Goal: Information Seeking & Learning: Learn about a topic

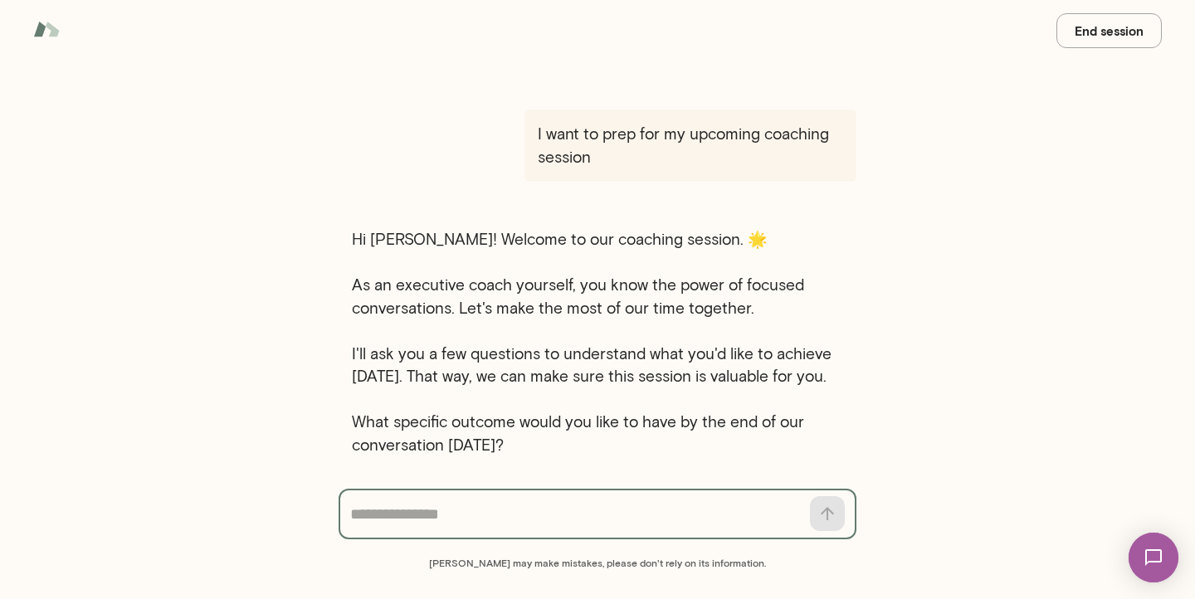
scroll to position [14, 0]
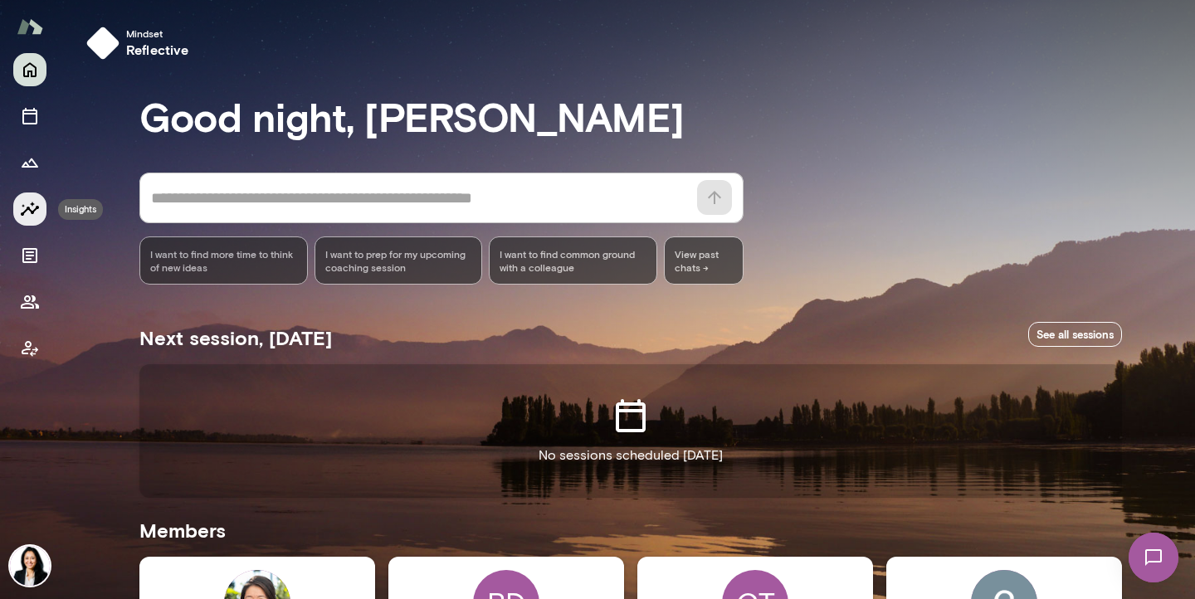
click at [27, 216] on icon "Insights" at bounding box center [30, 209] width 20 height 20
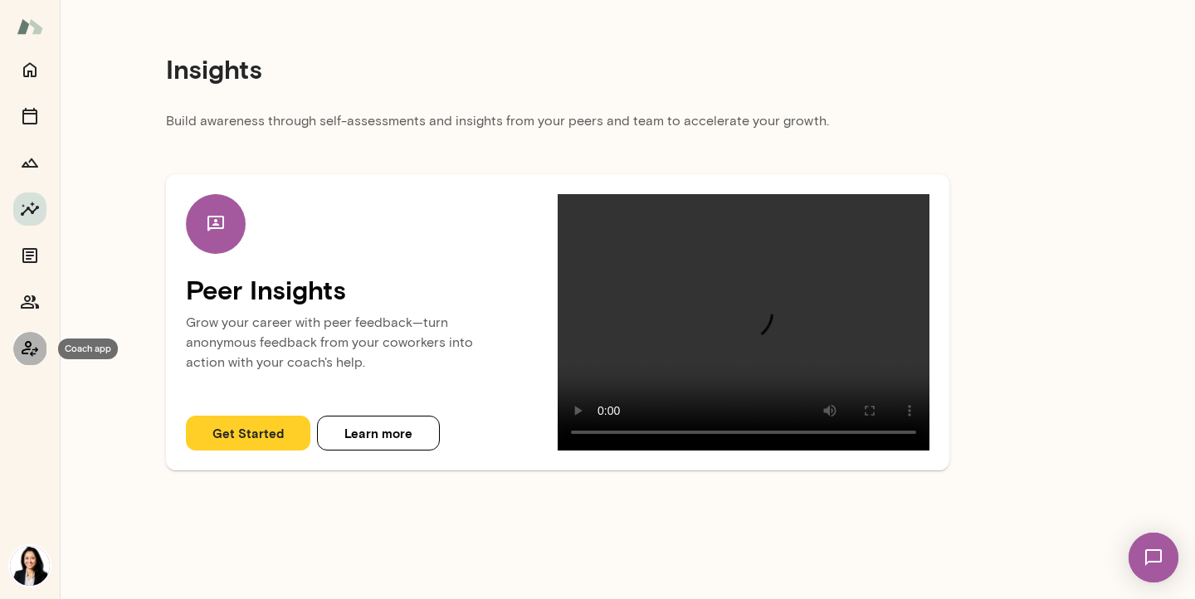
click at [29, 349] on icon "Coach app" at bounding box center [30, 349] width 17 height 16
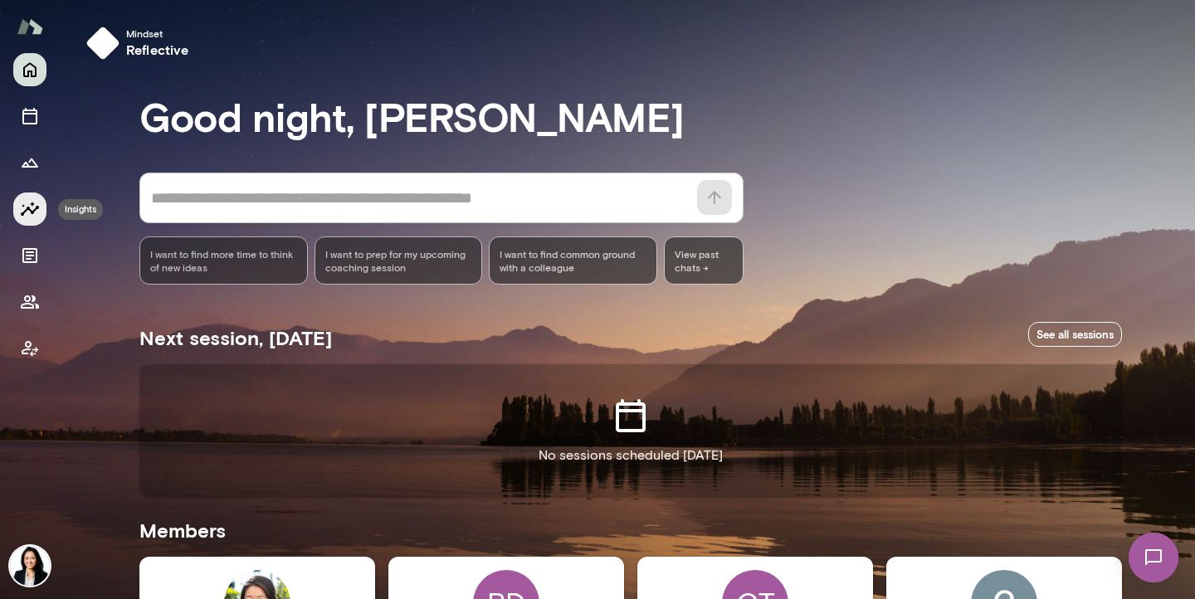
click at [33, 211] on icon "Insights" at bounding box center [30, 209] width 18 height 14
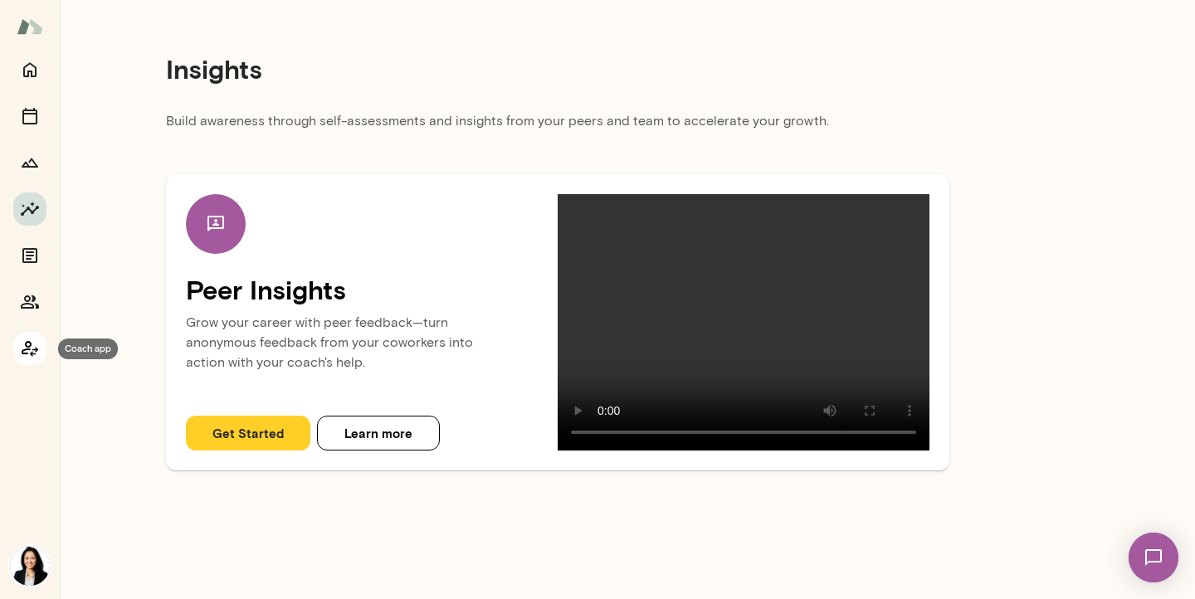
click at [34, 345] on icon "Coach app" at bounding box center [30, 349] width 20 height 20
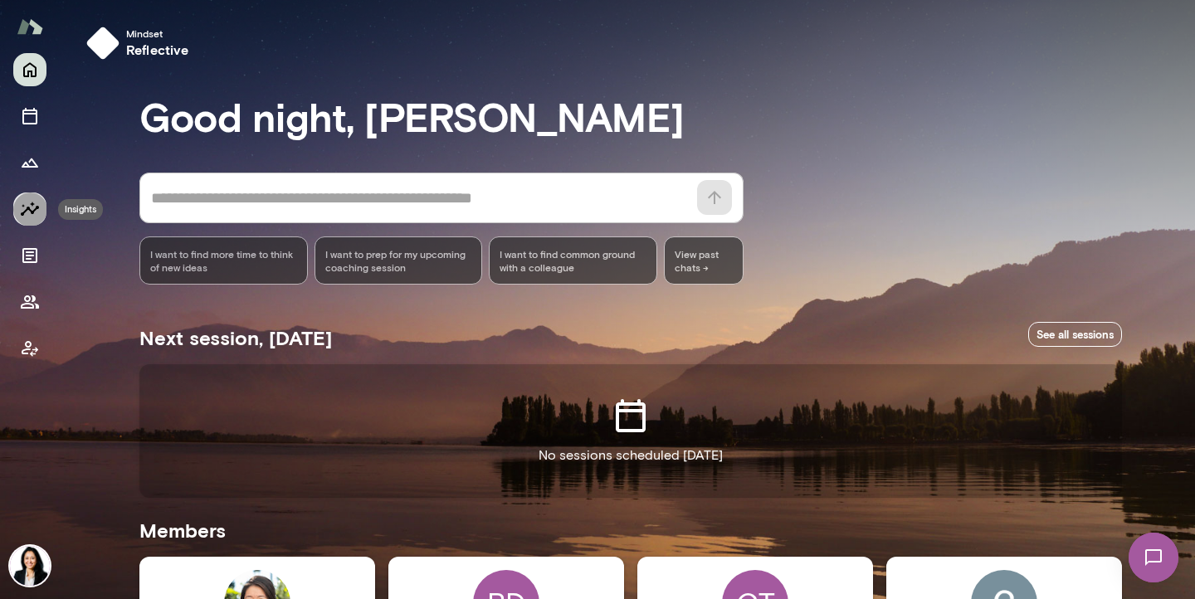
click at [39, 214] on icon "Insights" at bounding box center [30, 209] width 20 height 20
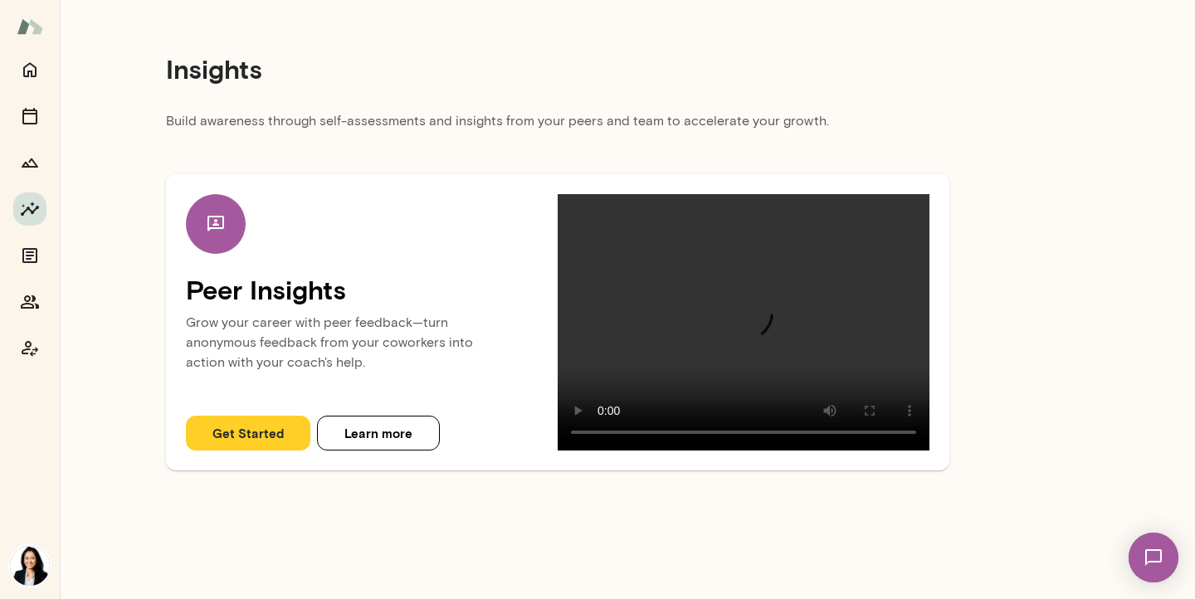
click at [254, 434] on button "Get Started" at bounding box center [248, 433] width 124 height 35
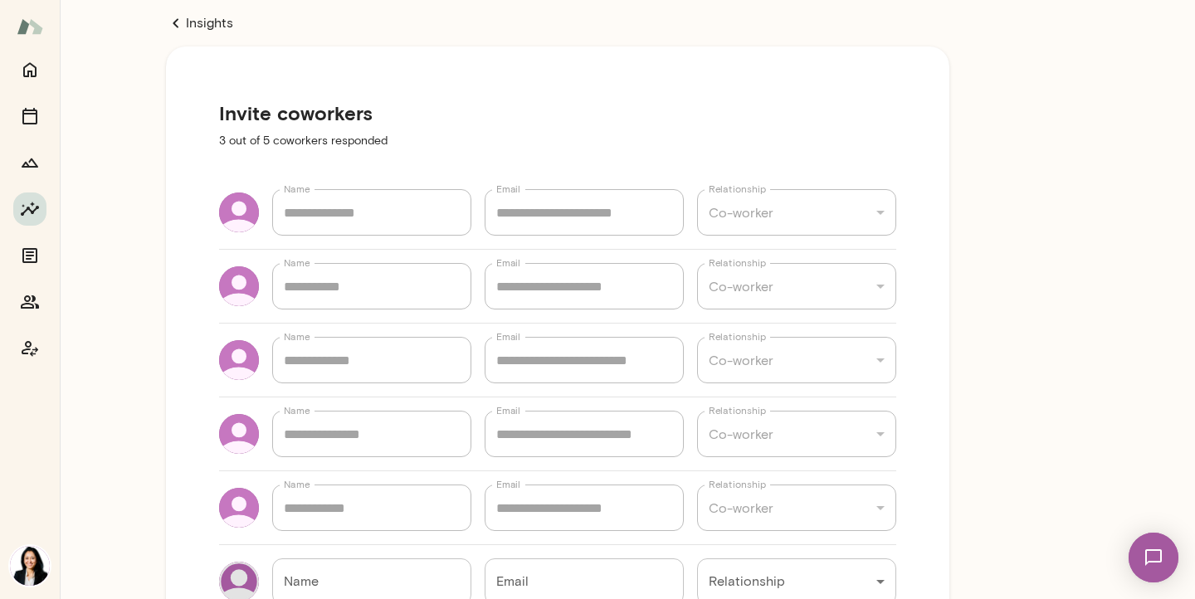
click at [175, 25] on icon at bounding box center [176, 22] width 6 height 9
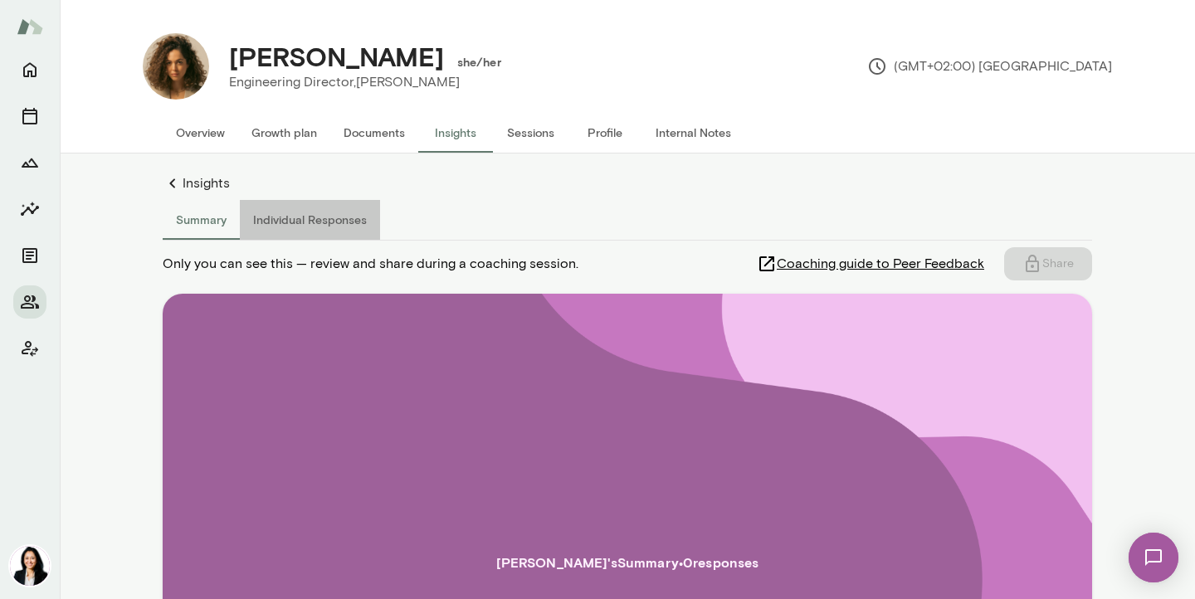
click at [340, 222] on button "Individual Responses" at bounding box center [310, 220] width 140 height 40
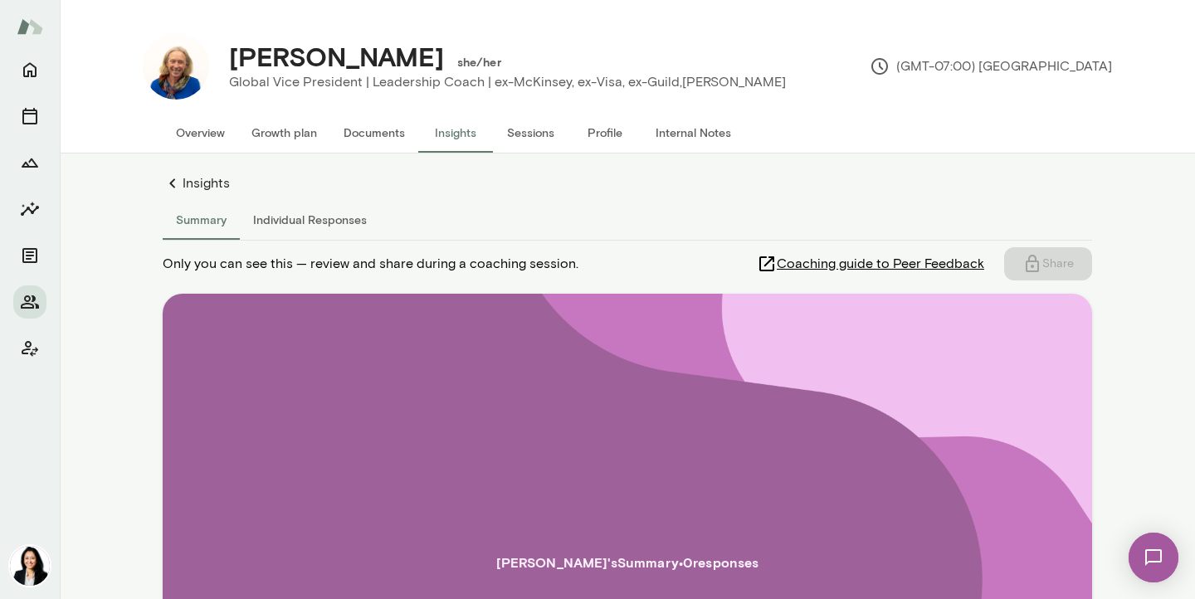
click at [344, 222] on button "Individual Responses" at bounding box center [310, 220] width 140 height 40
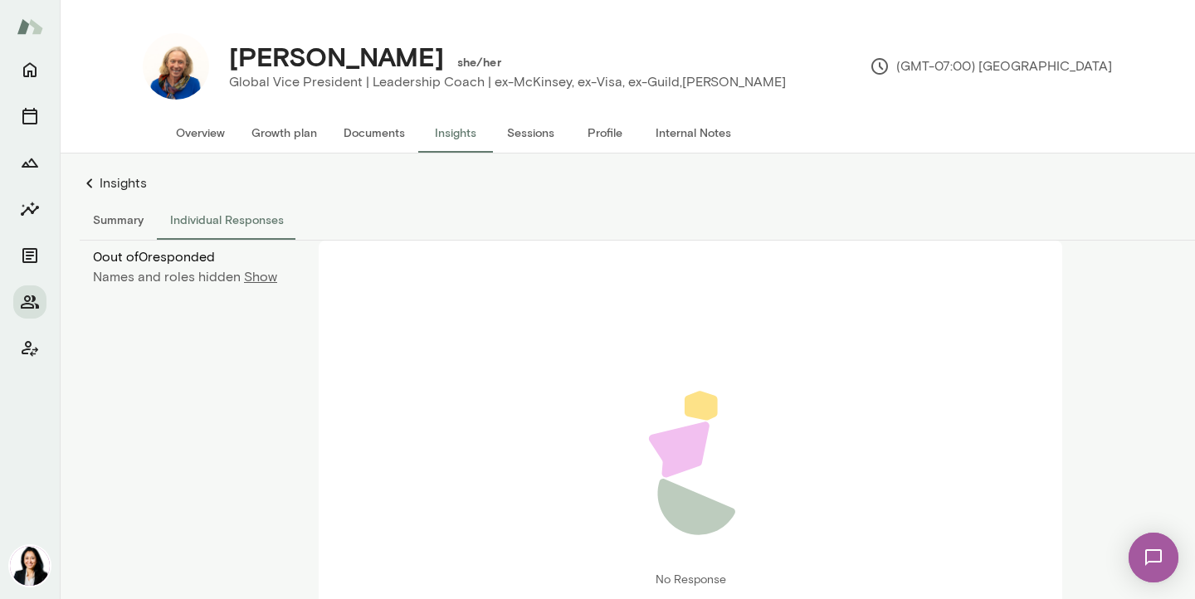
click at [195, 130] on button "Overview" at bounding box center [201, 133] width 76 height 40
